Goal: Transaction & Acquisition: Subscribe to service/newsletter

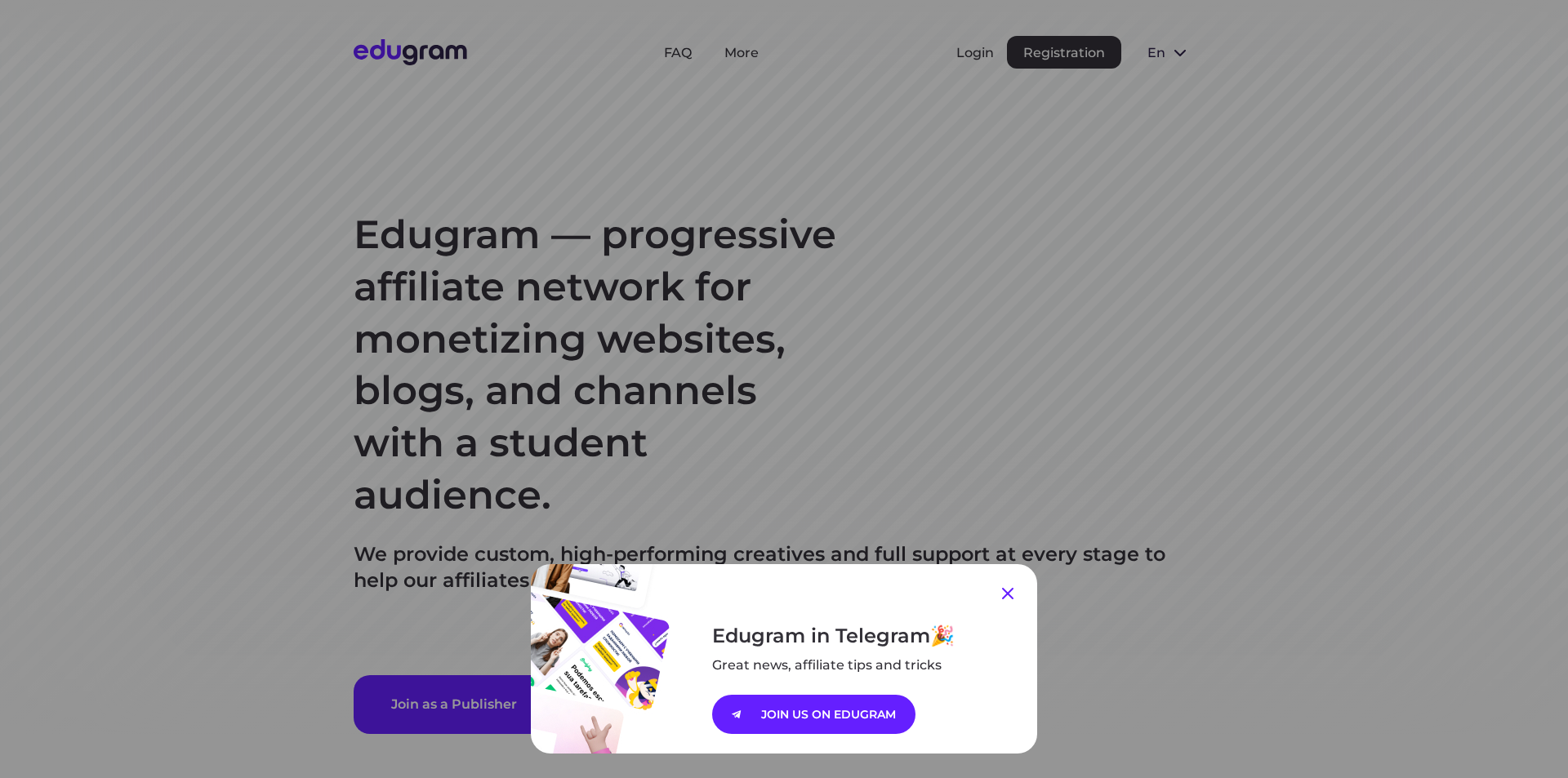
click at [1003, 596] on icon at bounding box center [1007, 594] width 11 height 11
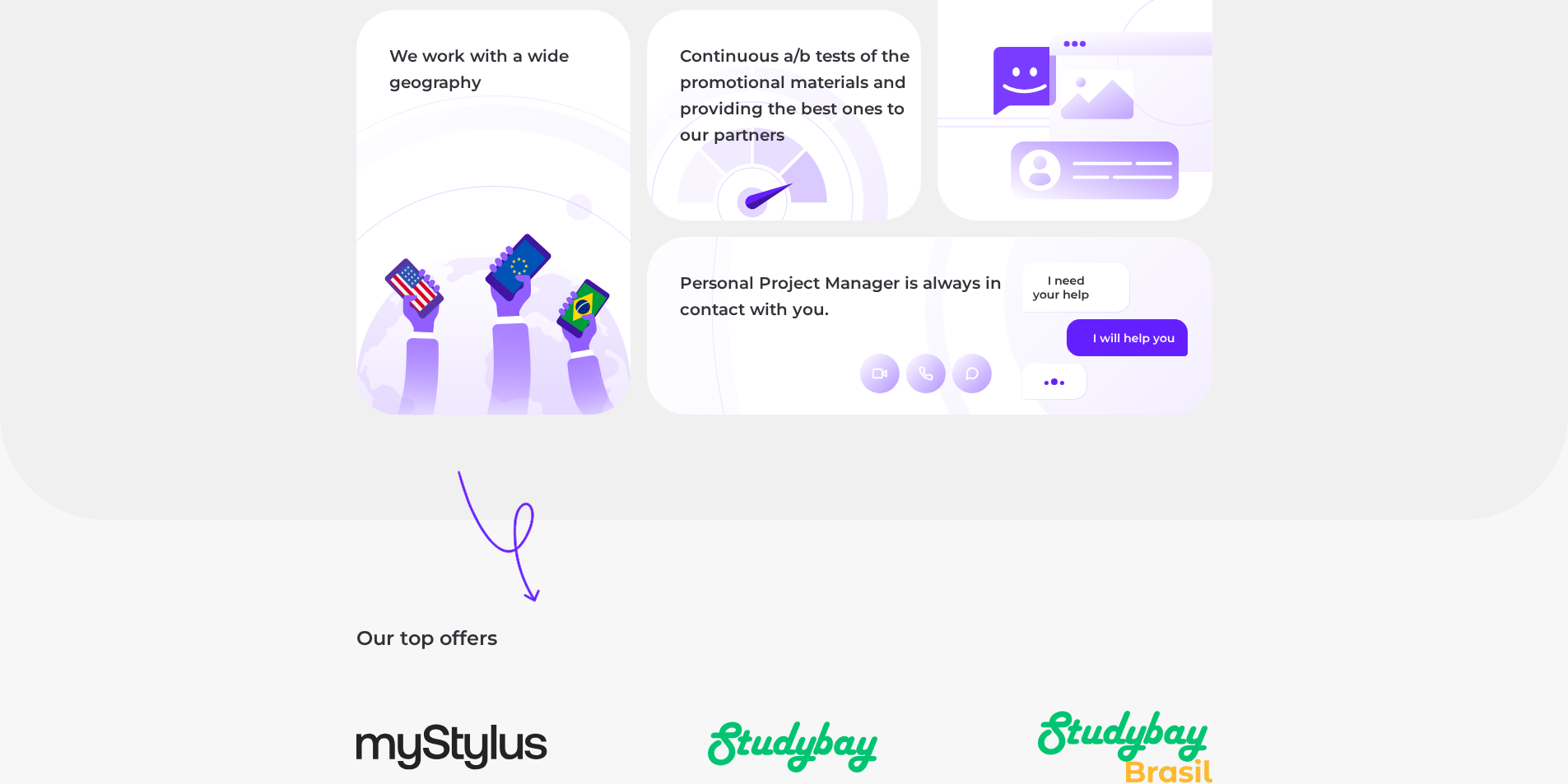
scroll to position [1975, 0]
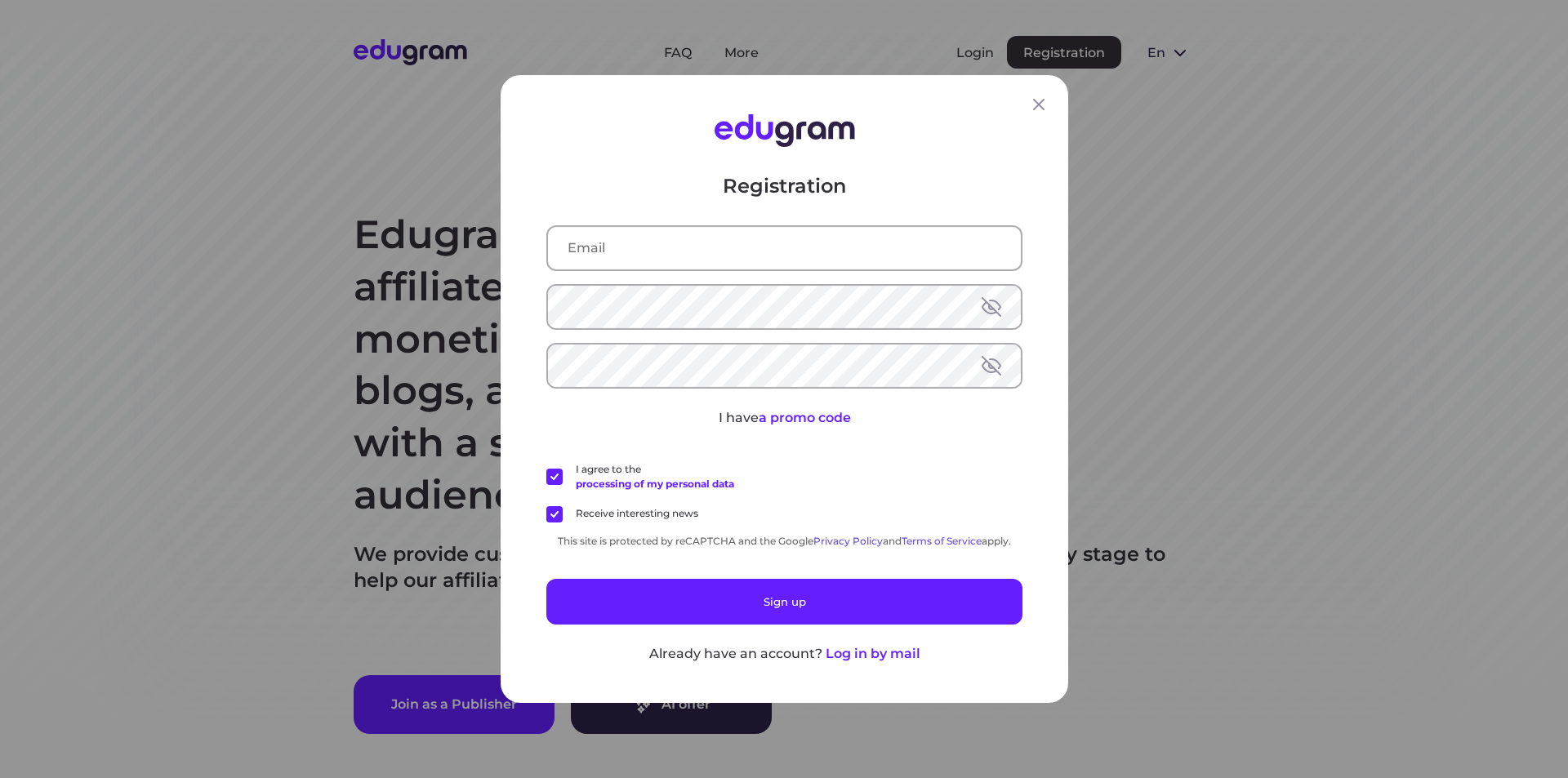
click at [629, 244] on input "text" at bounding box center [784, 249] width 473 height 42
paste input "rufaneehmedova442@gmail.com"
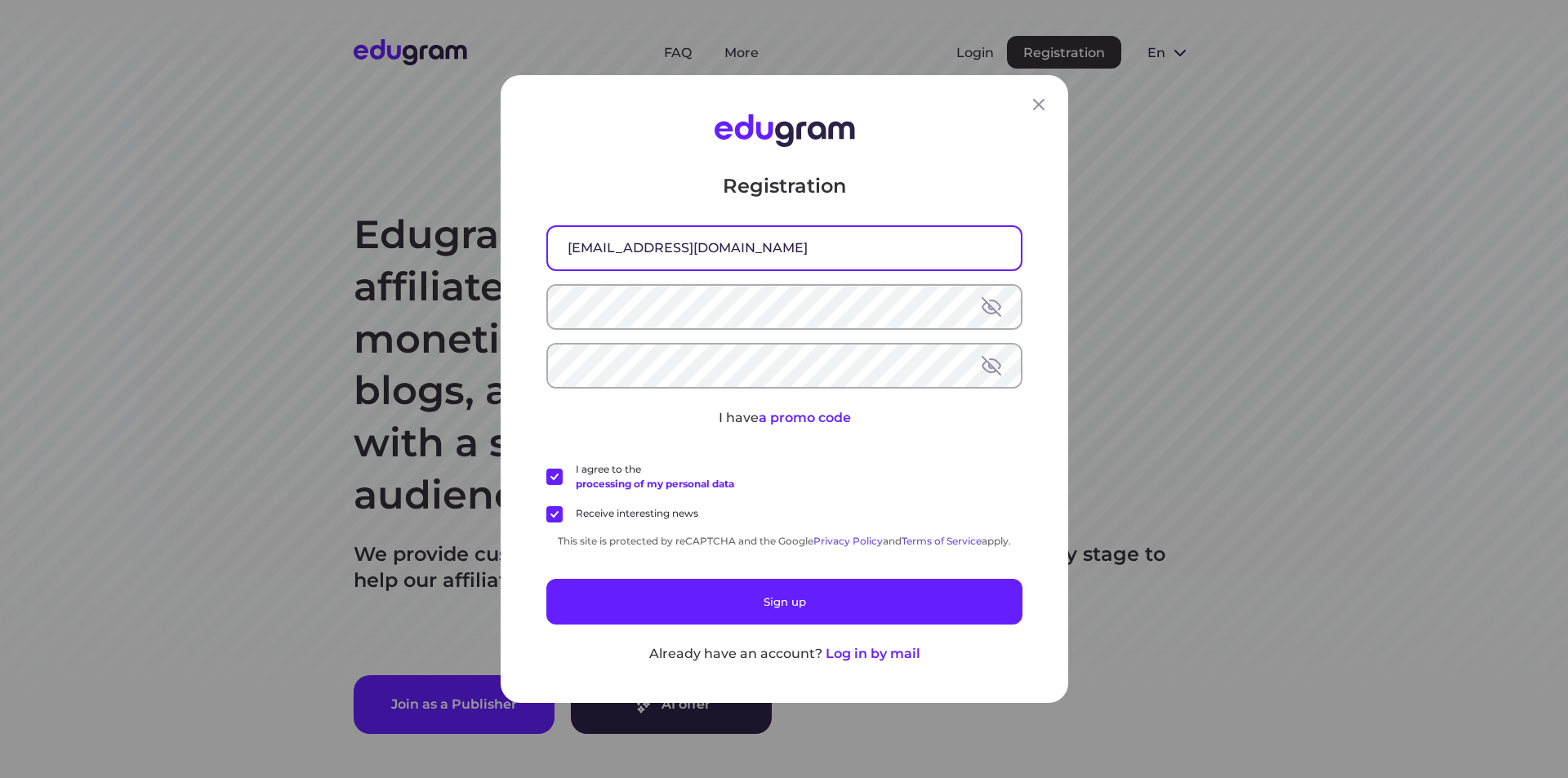
type input "rufaneehmedova442@gmail.com"
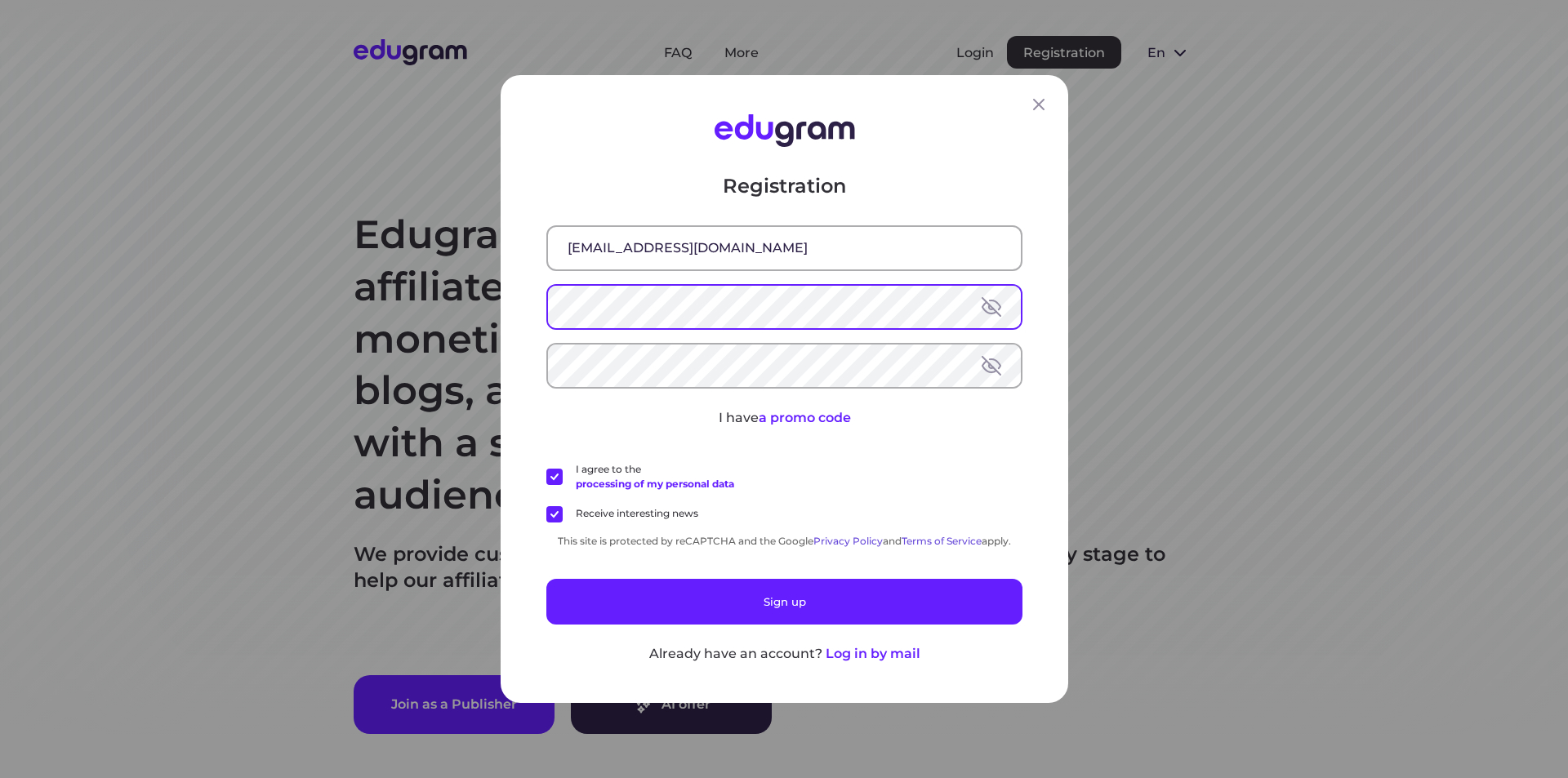
click at [983, 308] on button at bounding box center [991, 307] width 19 height 19
click at [522, 313] on div "Registration rufaneehmedova442@gmail.com I have a promo code I agree to the pro…" at bounding box center [784, 389] width 567 height 628
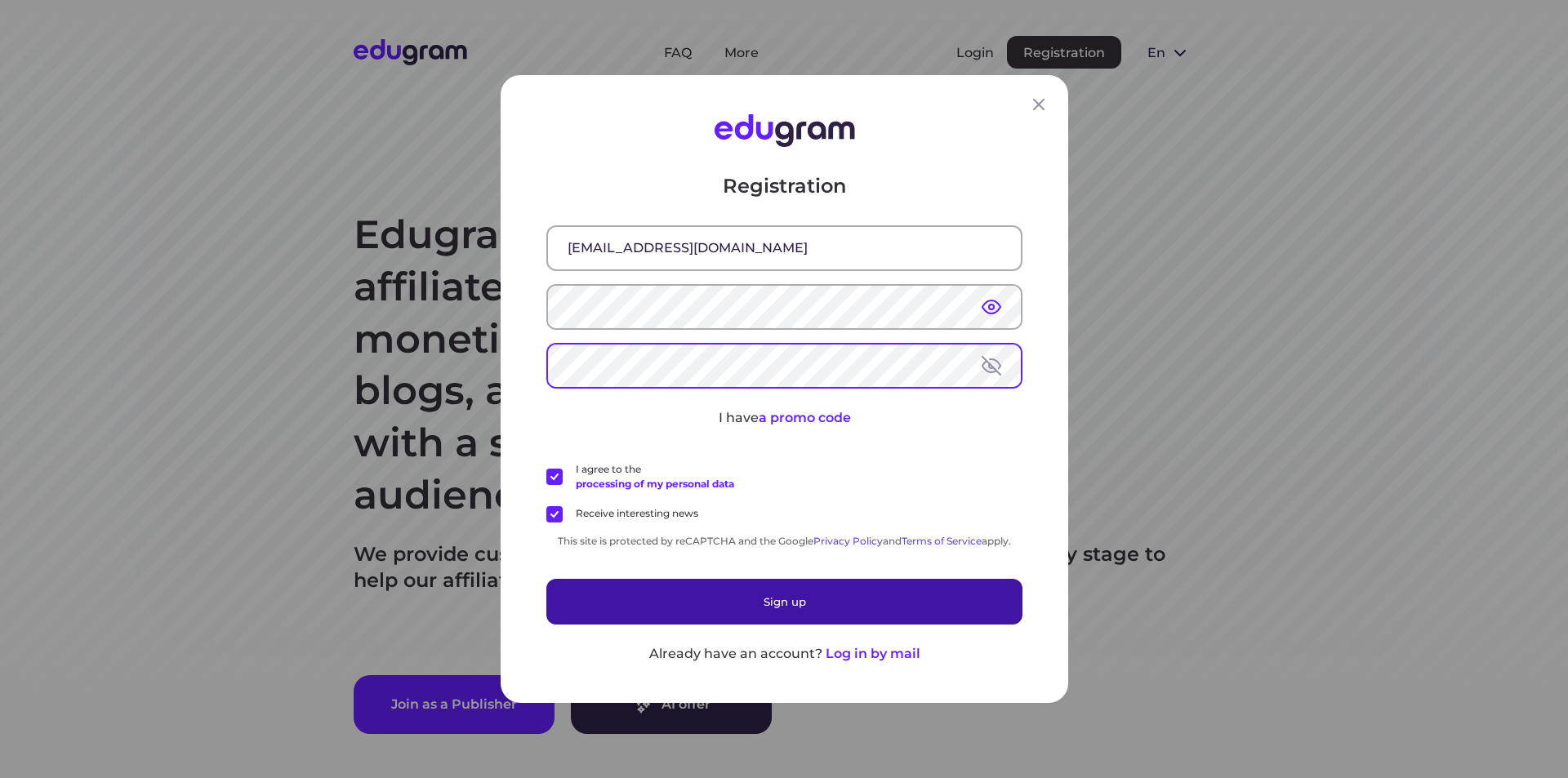
click at [735, 602] on button "Sign up" at bounding box center [784, 602] width 476 height 46
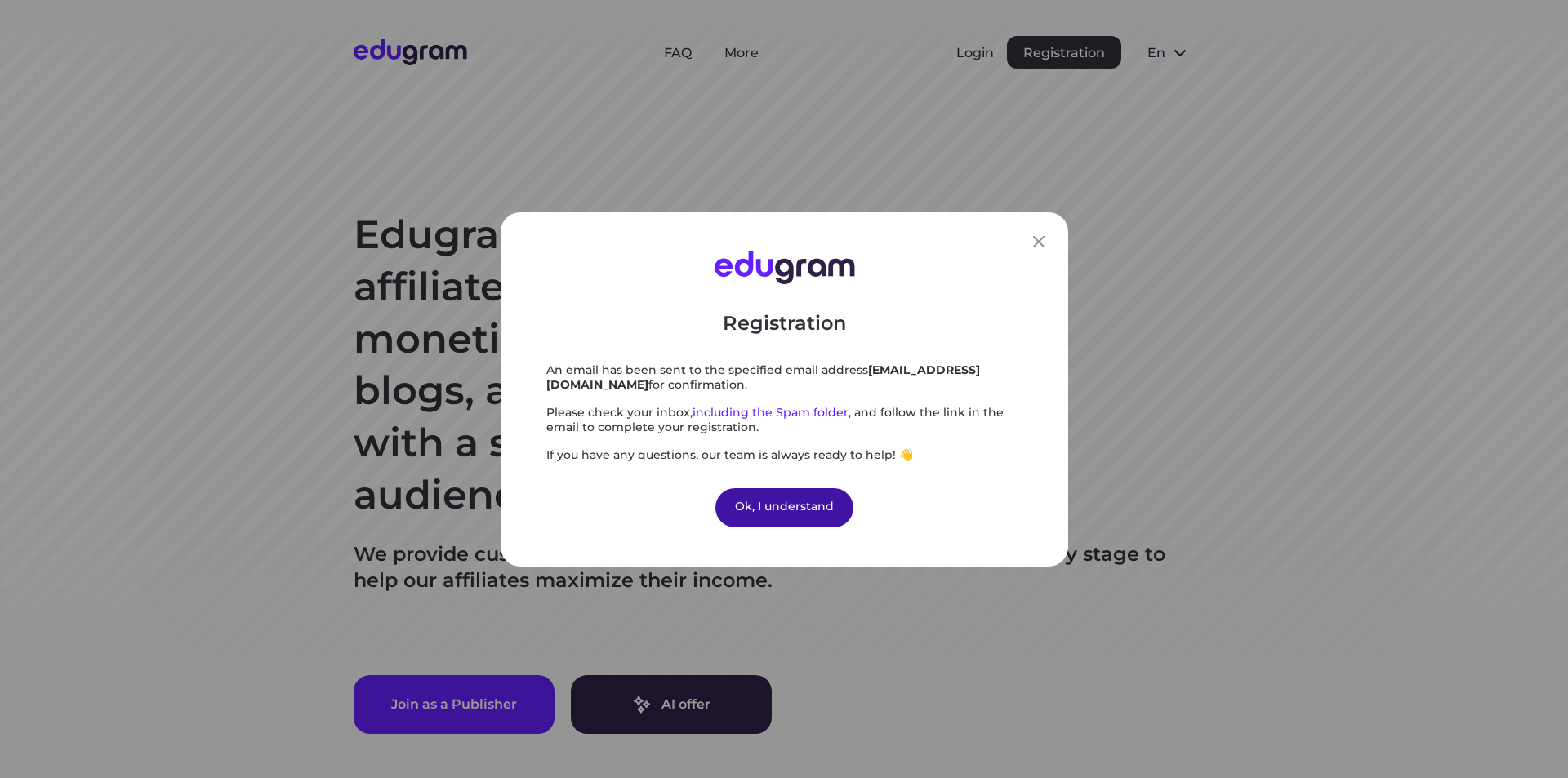
click at [755, 504] on div "Ok, I understand" at bounding box center [784, 507] width 138 height 40
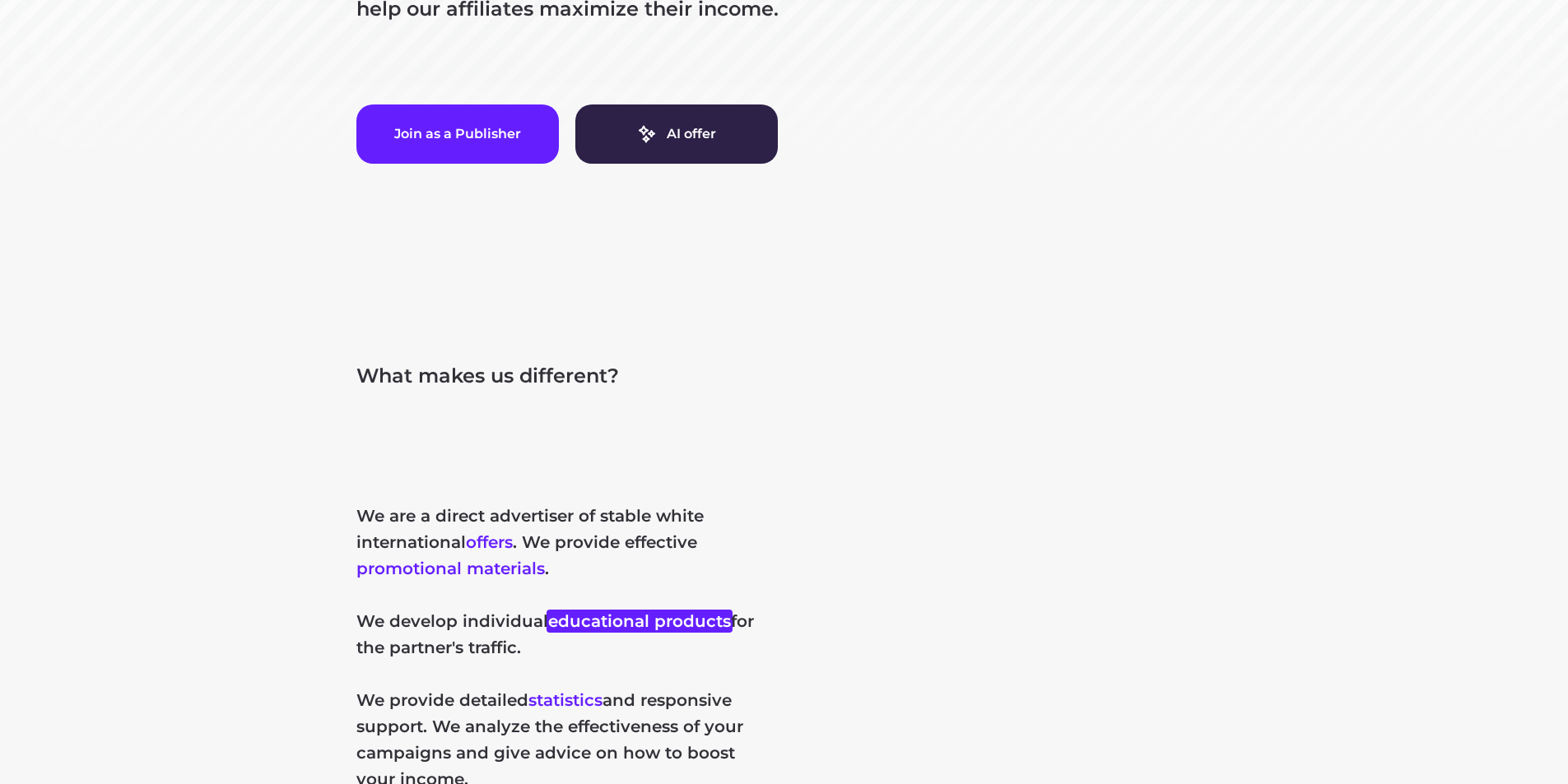
scroll to position [164, 0]
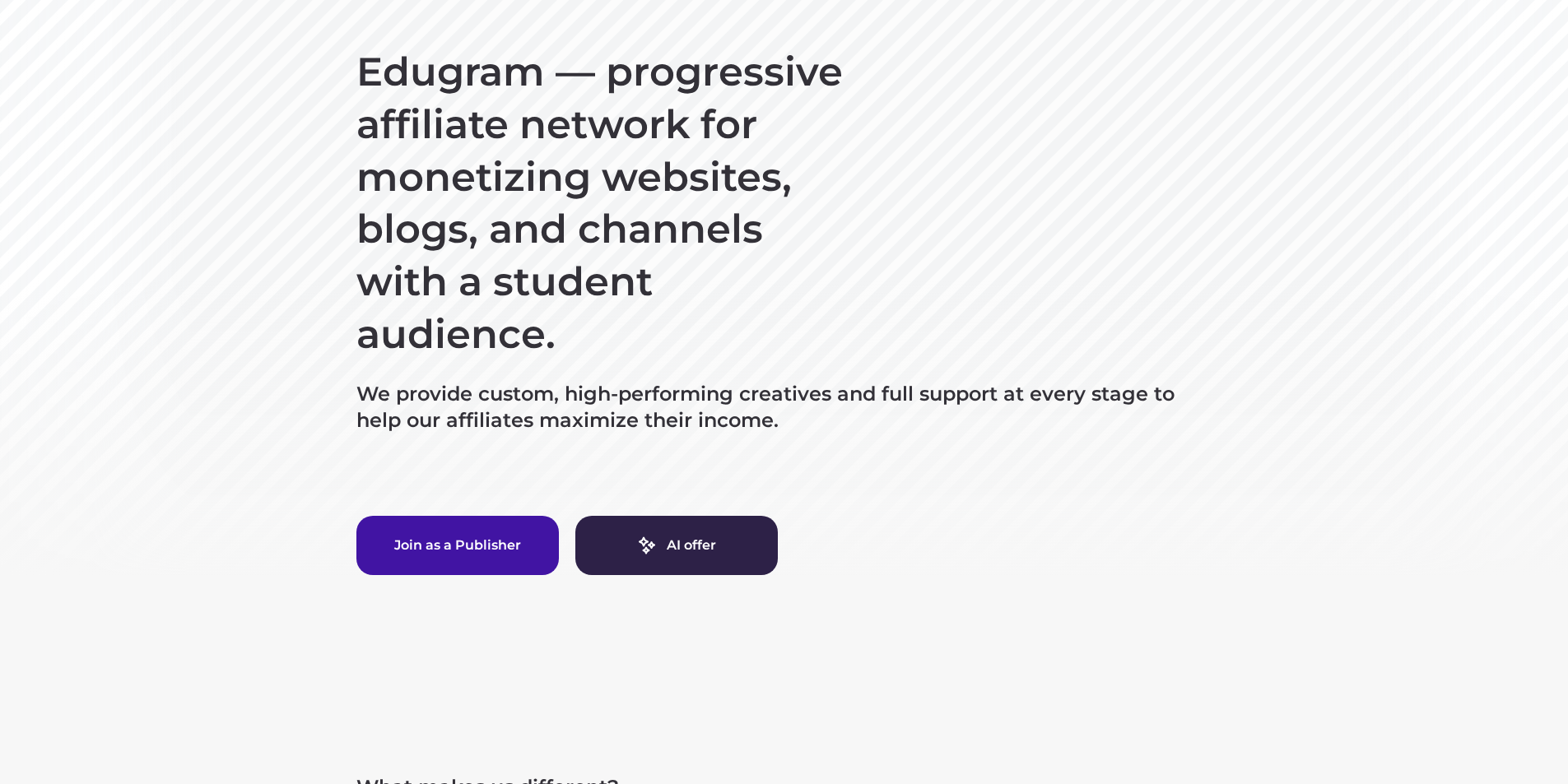
click at [468, 552] on button "Join as a Publisher" at bounding box center [457, 546] width 202 height 59
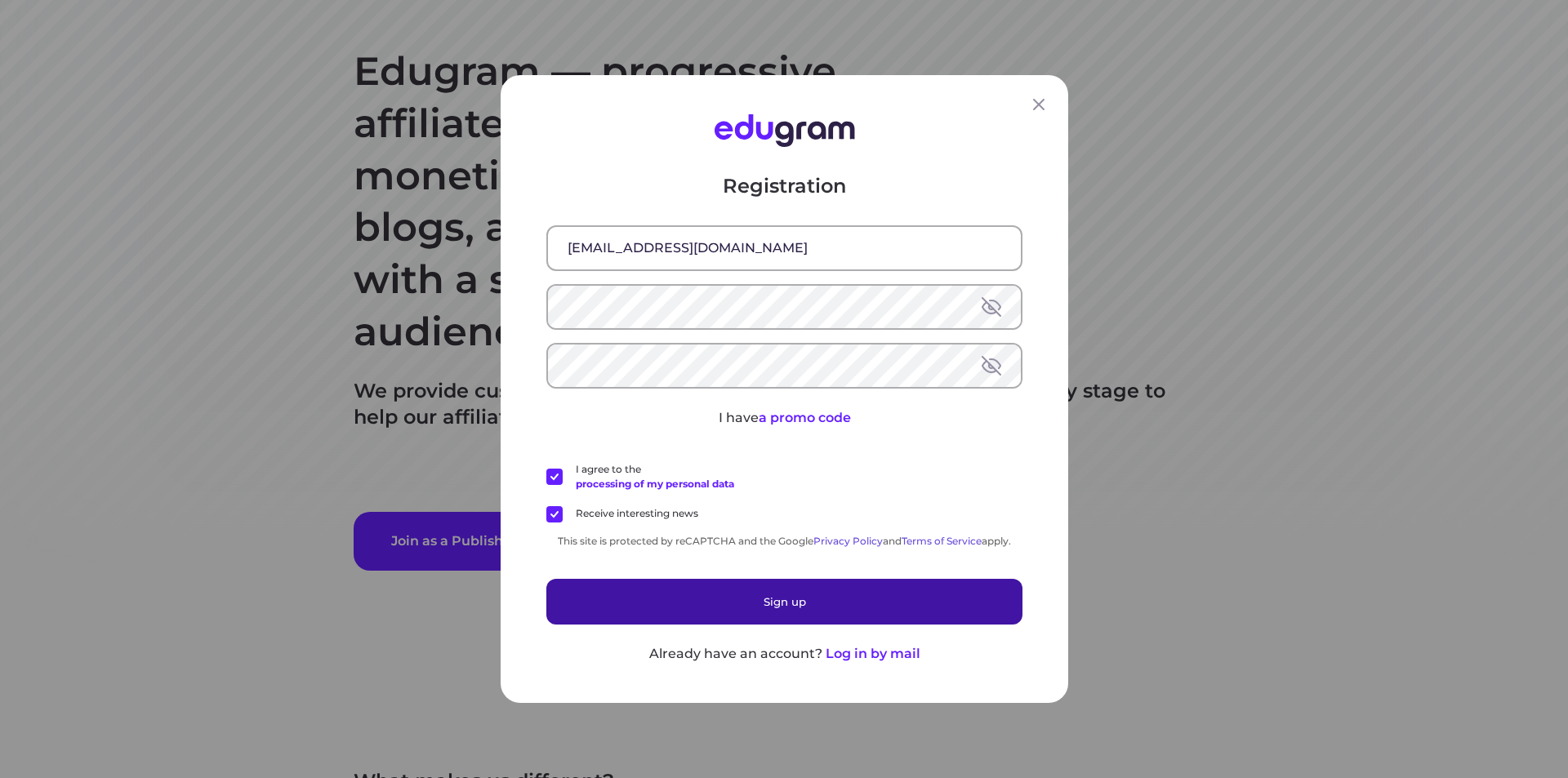
click at [798, 610] on button "Sign up" at bounding box center [784, 602] width 476 height 46
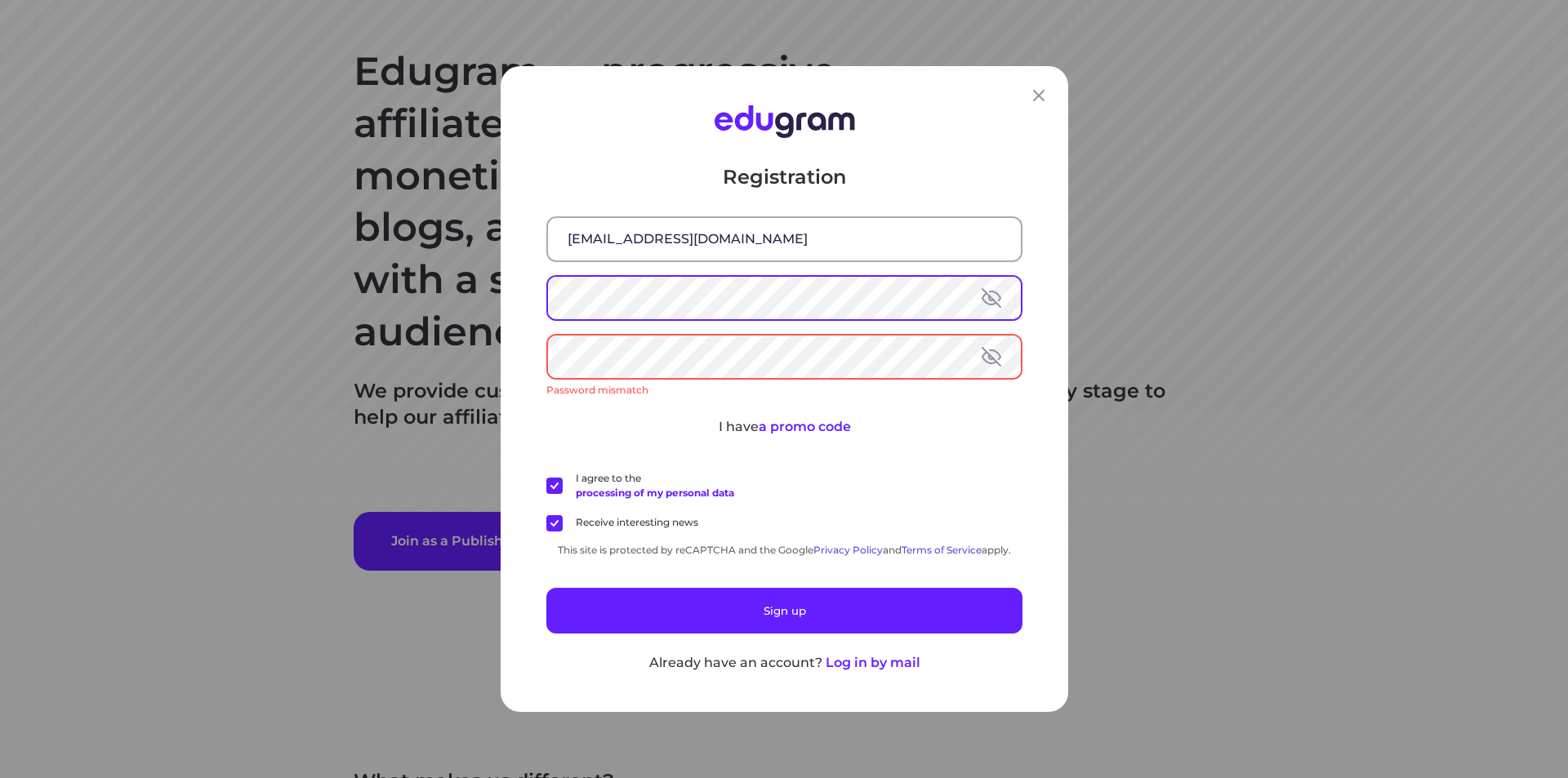
click at [466, 295] on div "Registration rufaneehmedova442@gmail.com Password mismatch I have a promo code …" at bounding box center [784, 389] width 1568 height 778
click at [987, 300] on button at bounding box center [991, 297] width 19 height 19
click at [357, 294] on div "Registration rufaneehmedova442@gmail.com Password mismatch I have a promo code …" at bounding box center [784, 389] width 1568 height 778
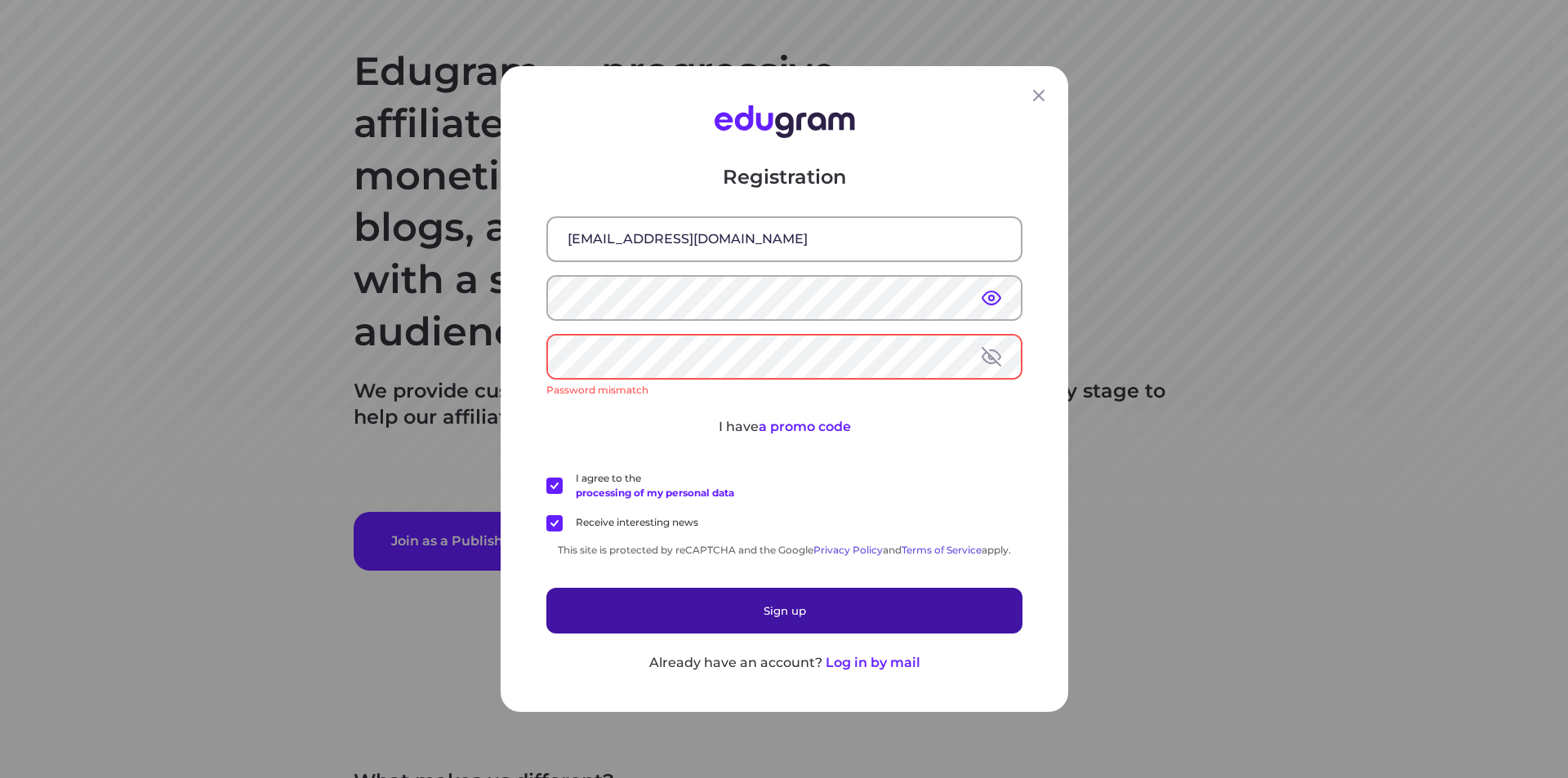
click at [705, 615] on button "Sign up" at bounding box center [784, 611] width 476 height 46
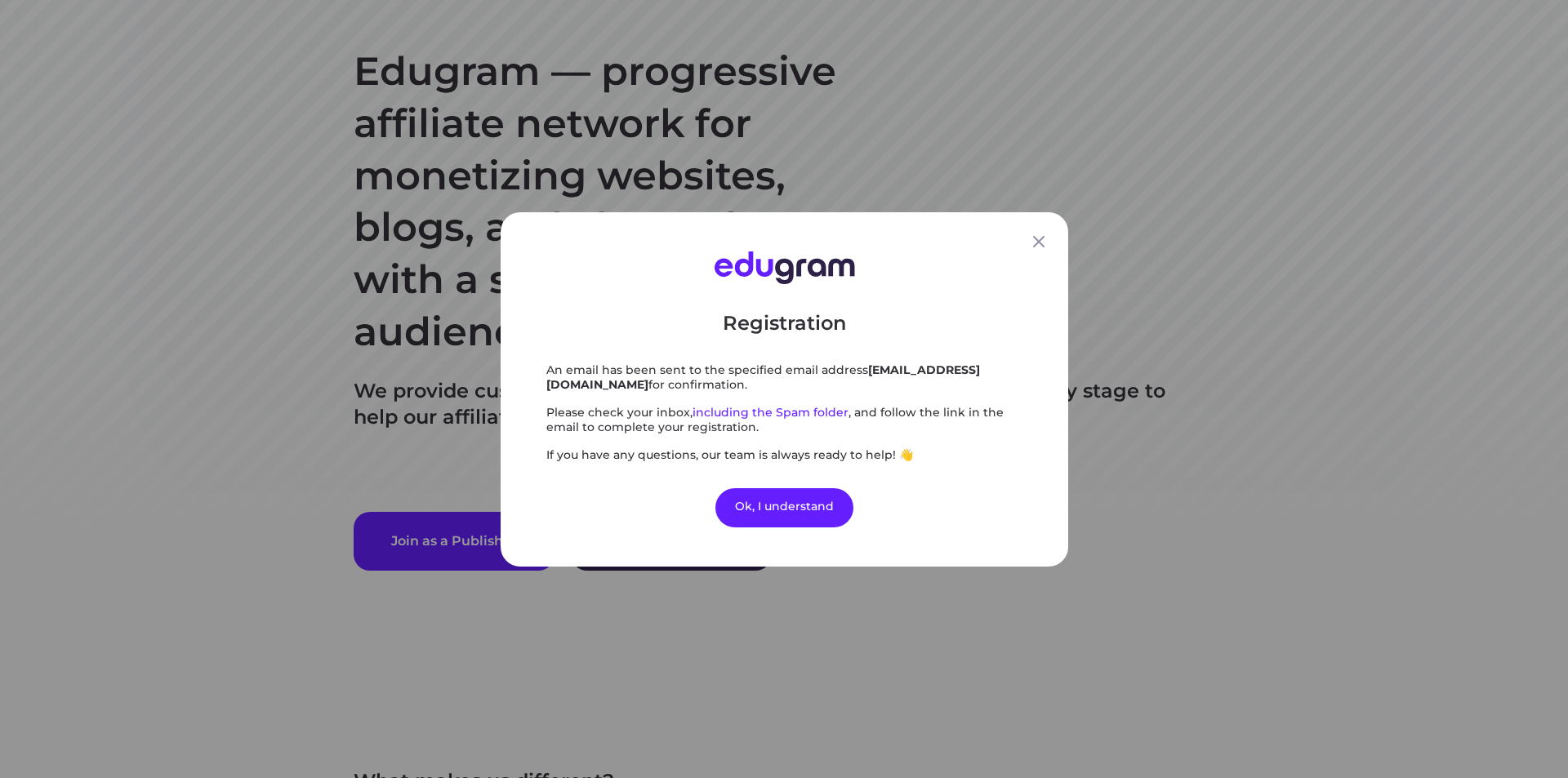
click at [705, 615] on div "Registration An email has been sent to the specified email address rufaneehmedo…" at bounding box center [784, 389] width 1568 height 778
click at [774, 503] on div "Ok, I understand" at bounding box center [784, 507] width 138 height 40
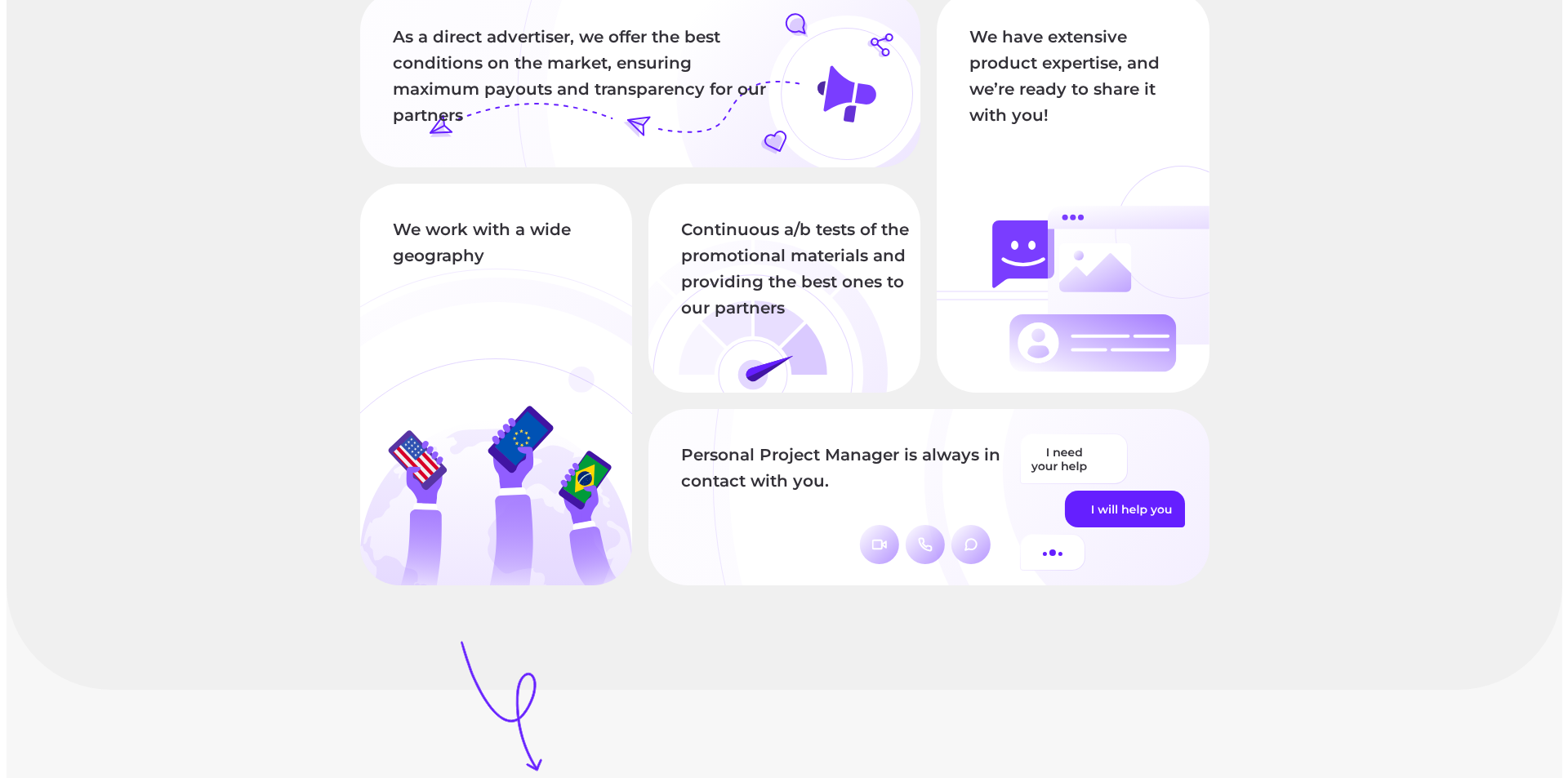
scroll to position [2260, 0]
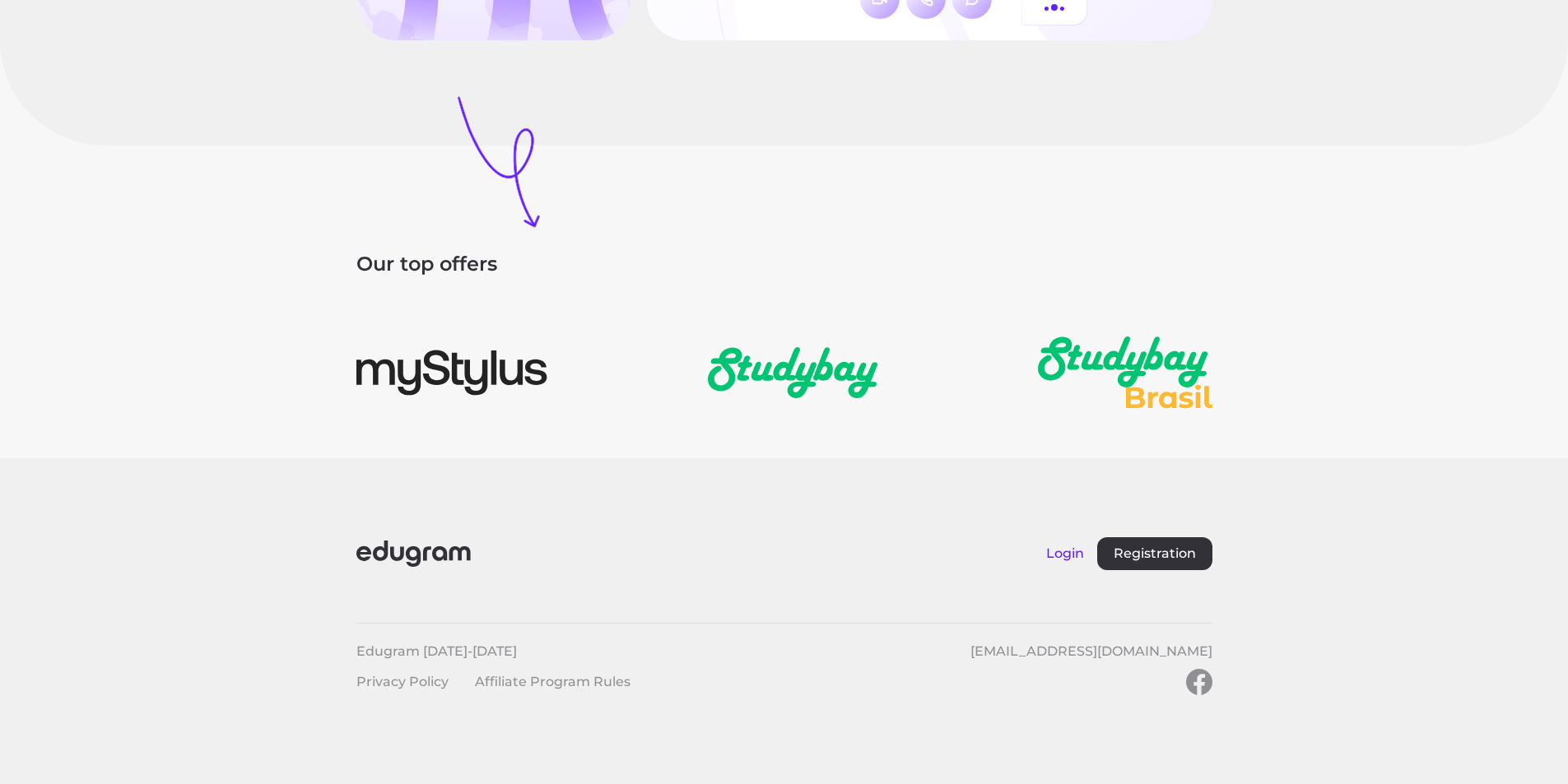
click at [1060, 550] on button "Login" at bounding box center [1064, 553] width 38 height 16
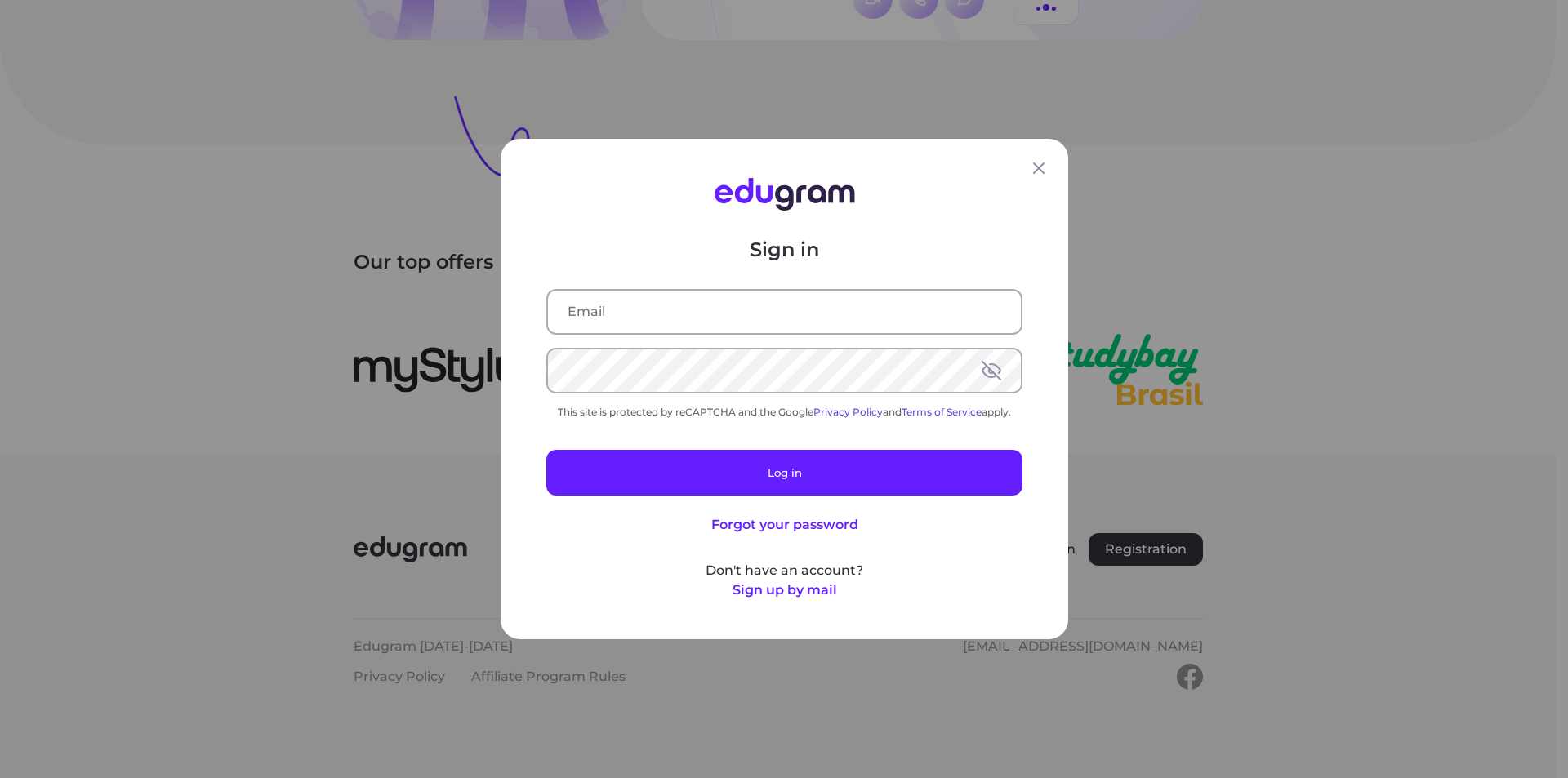
type input "rufaneehmedova442@gmail.com"
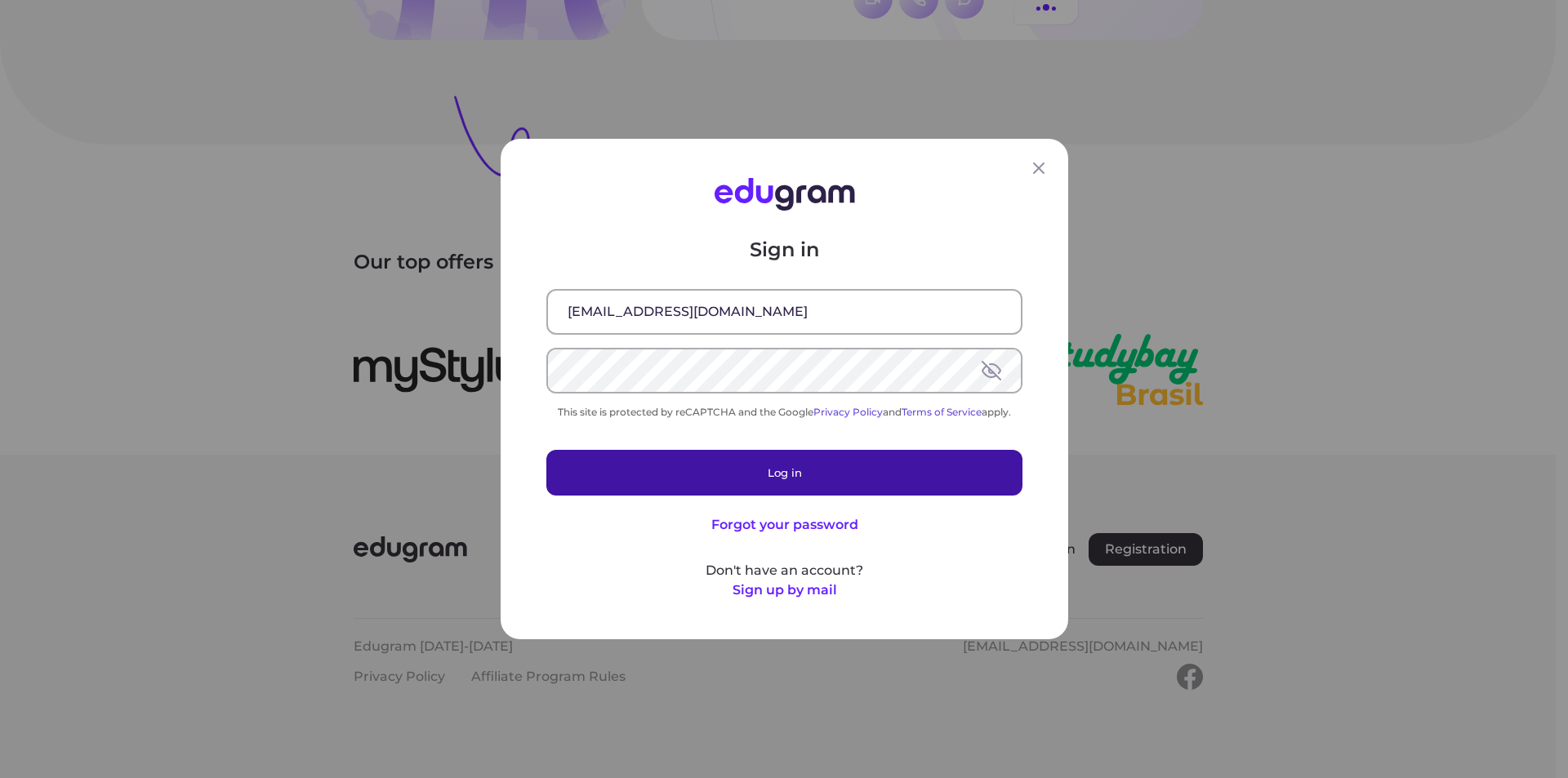
click at [704, 461] on button "Log in" at bounding box center [784, 473] width 476 height 46
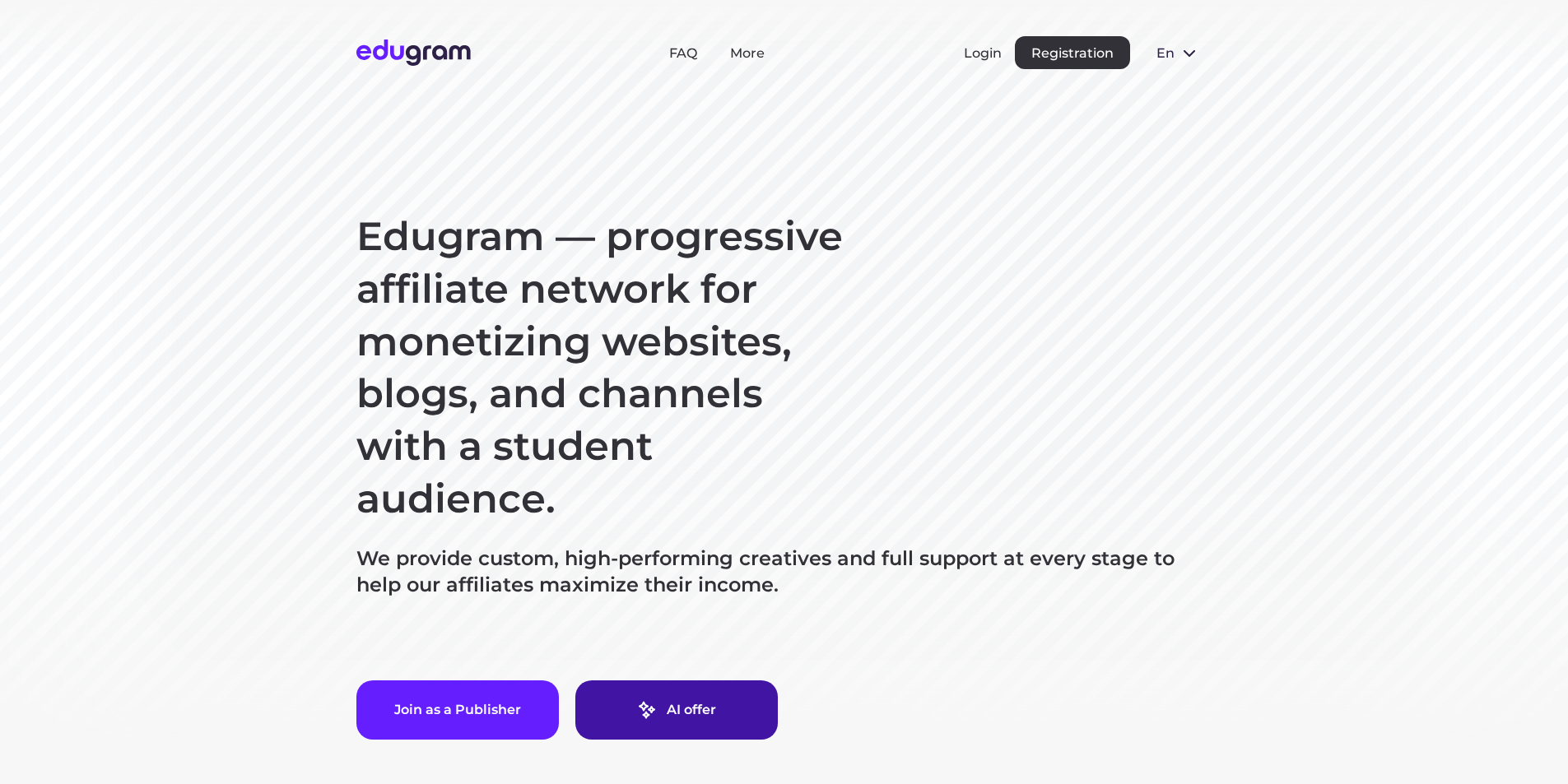
click at [683, 695] on link "AI offer" at bounding box center [676, 711] width 202 height 59
click at [1163, 58] on span "en" at bounding box center [1164, 53] width 17 height 16
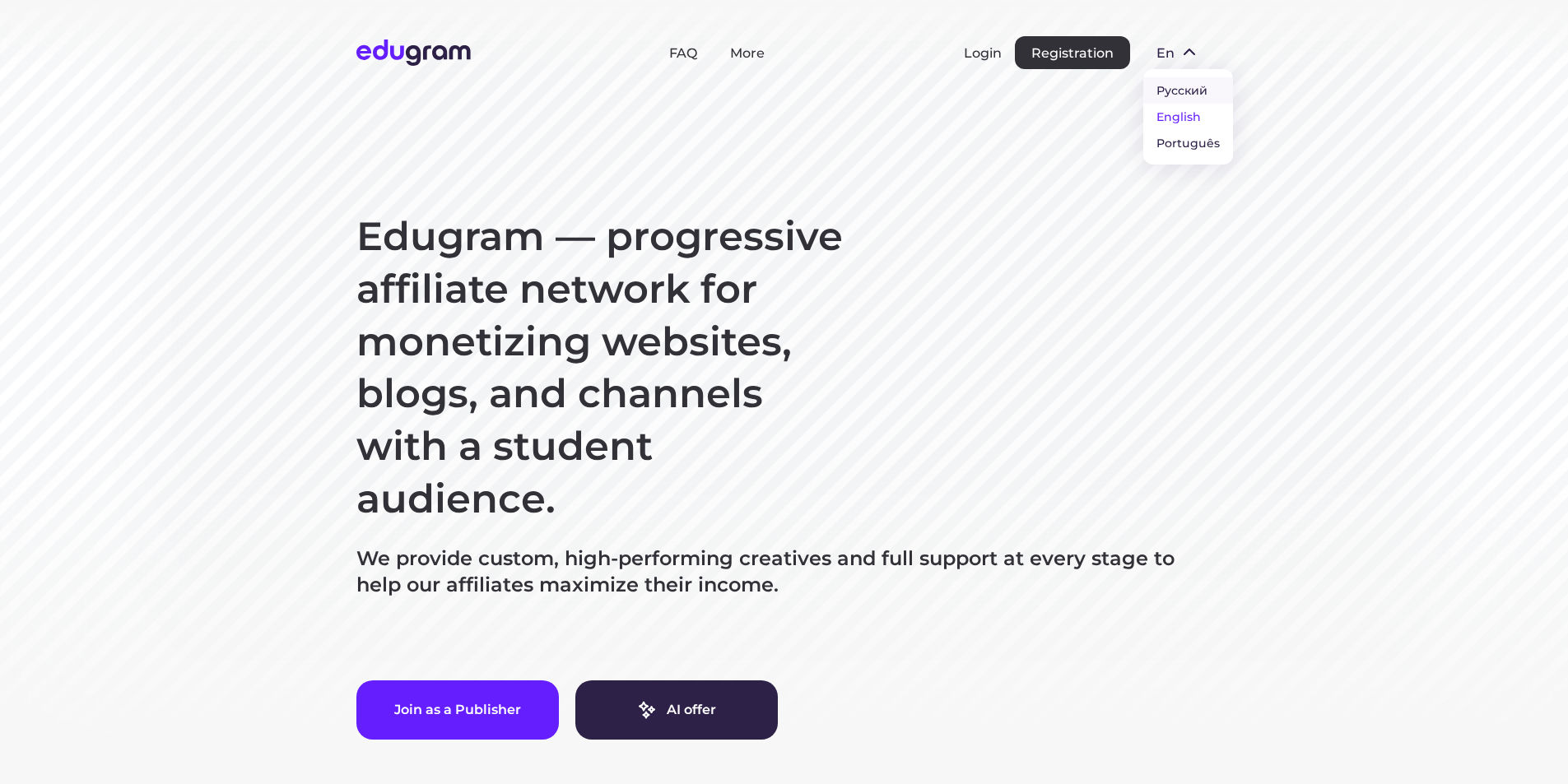
click at [1173, 96] on button "Русский" at bounding box center [1188, 90] width 90 height 26
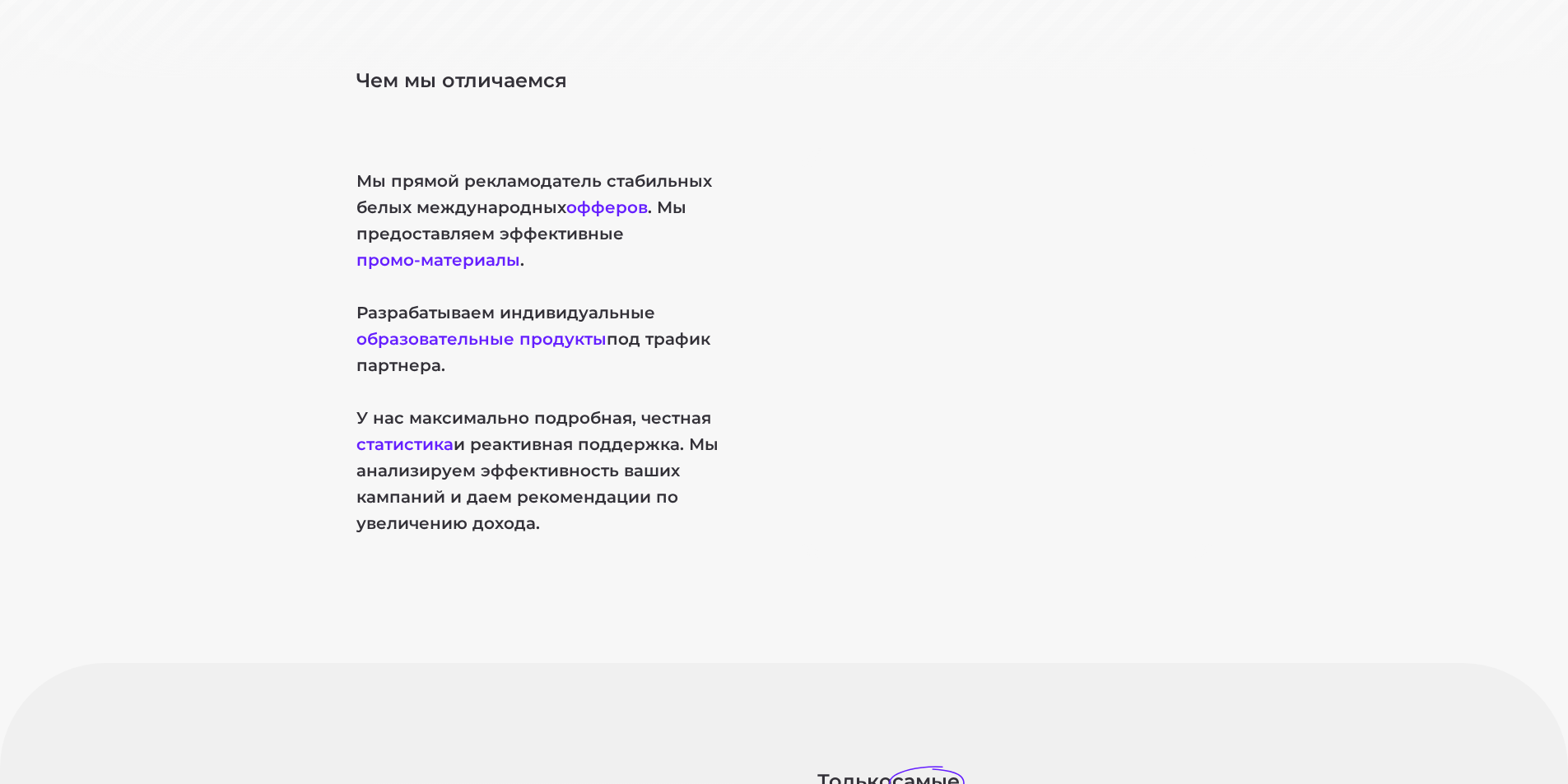
scroll to position [659, 0]
